Goal: Check status: Check status

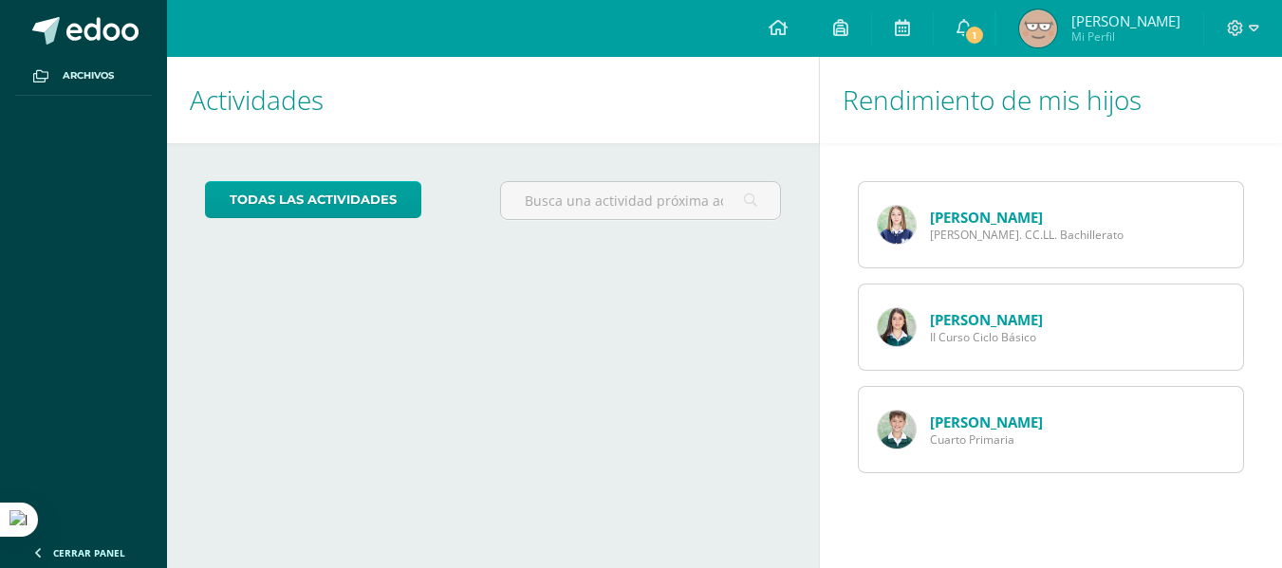
click at [645, 217] on link "[PERSON_NAME]" at bounding box center [986, 217] width 113 height 19
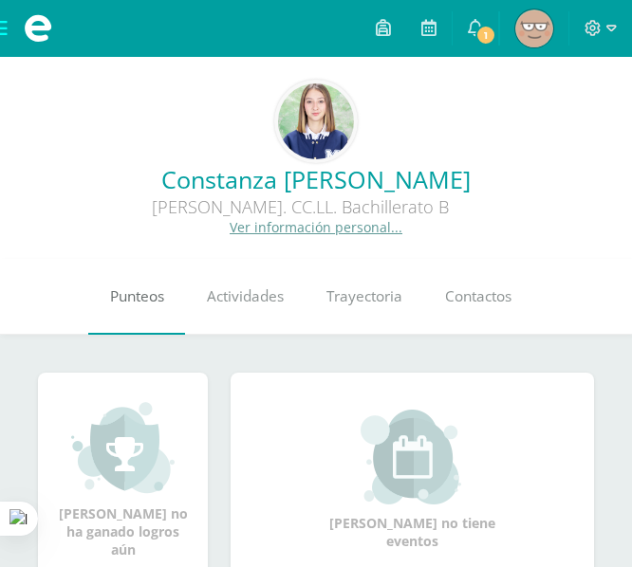
scroll to position [36, 0]
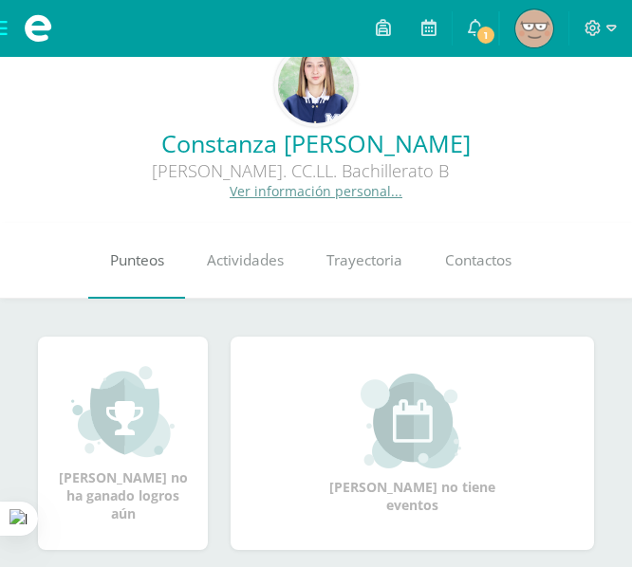
click at [94, 265] on link "Punteos" at bounding box center [136, 261] width 97 height 76
click at [122, 273] on link "Punteos" at bounding box center [136, 261] width 97 height 76
